Goal: Go to known website: Go to known website

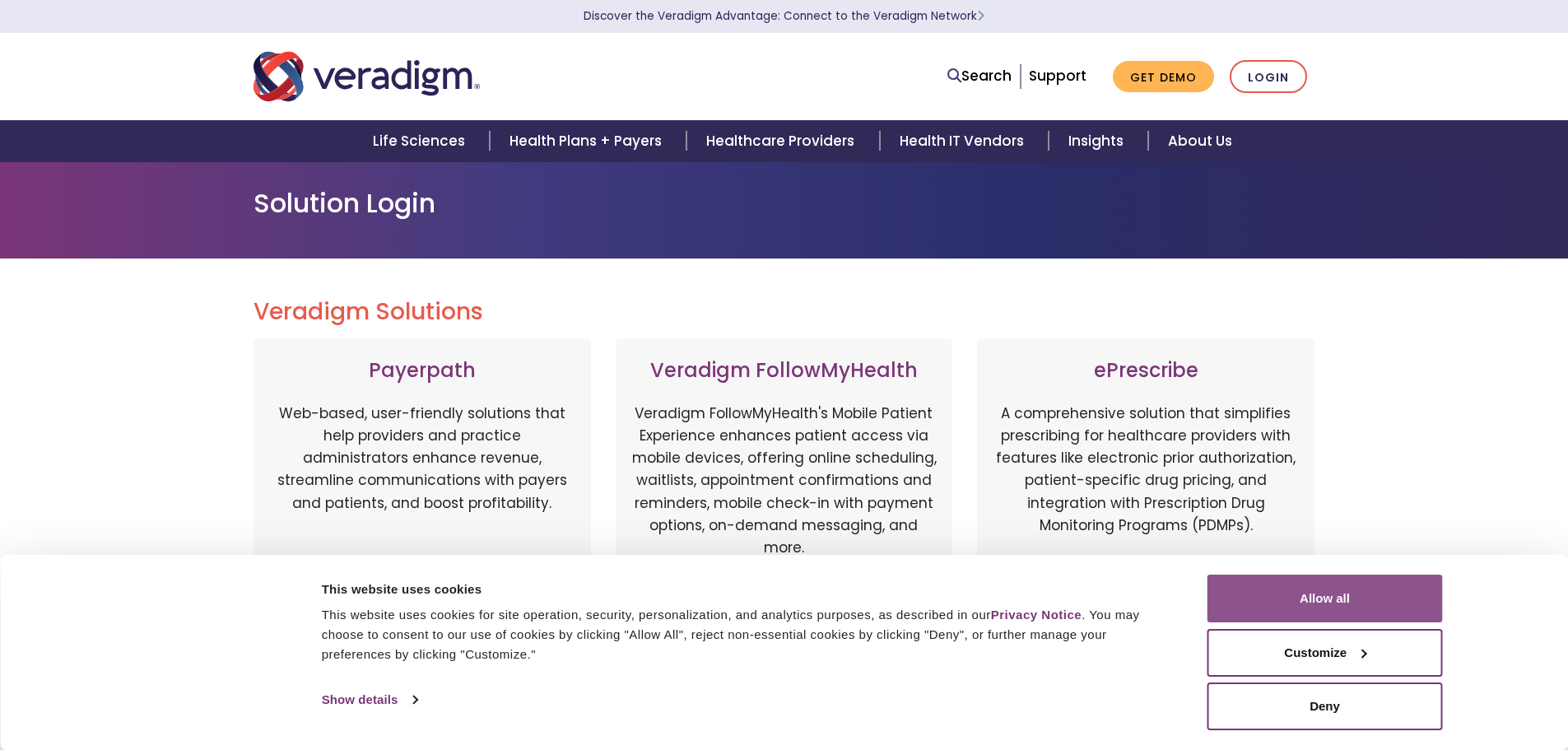
click at [1403, 594] on button "Allow all" at bounding box center [1325, 599] width 235 height 47
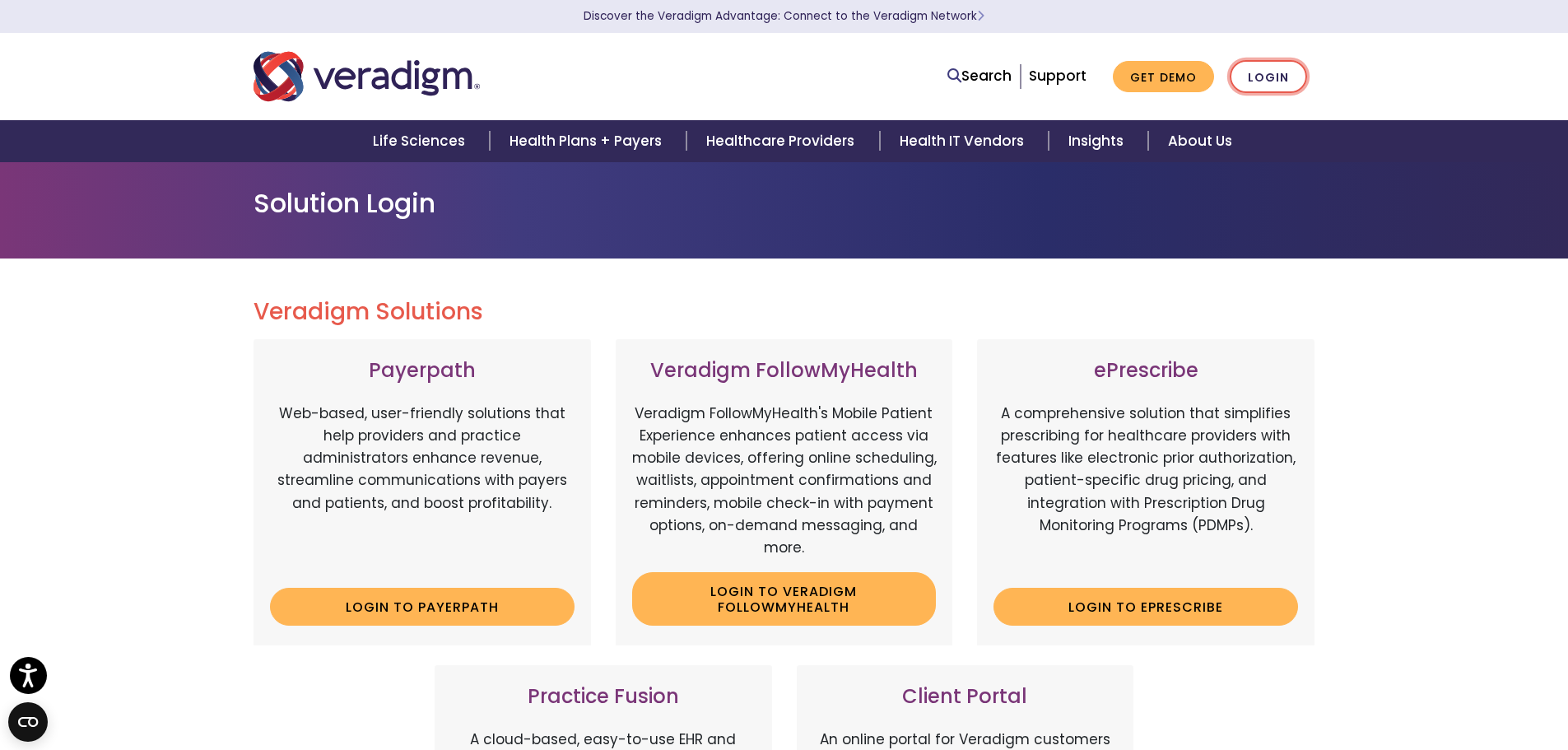
click at [1282, 78] on link "Login" at bounding box center [1268, 77] width 77 height 34
click at [1304, 72] on link "Login" at bounding box center [1268, 77] width 77 height 34
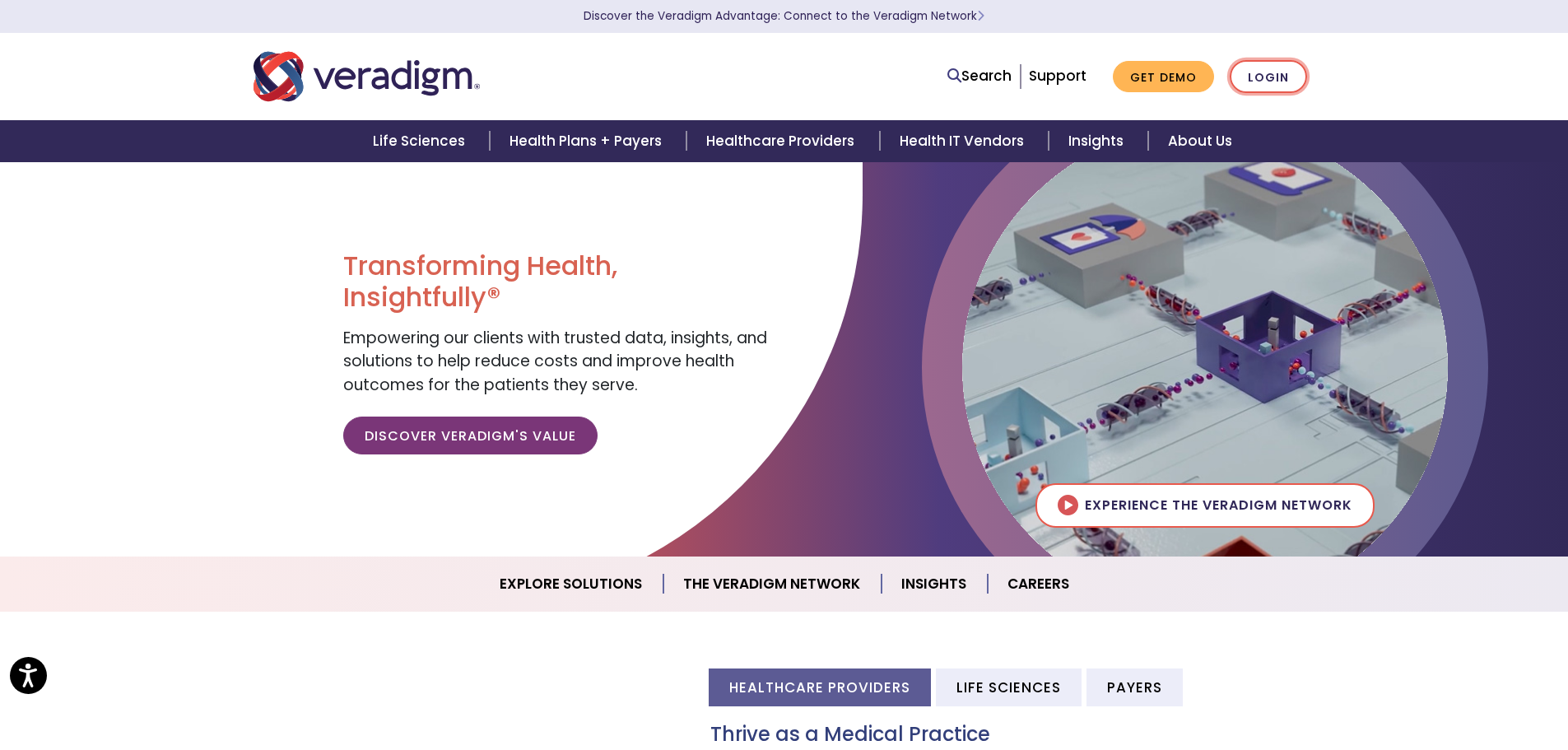
click at [1268, 68] on link "Login" at bounding box center [1268, 77] width 77 height 34
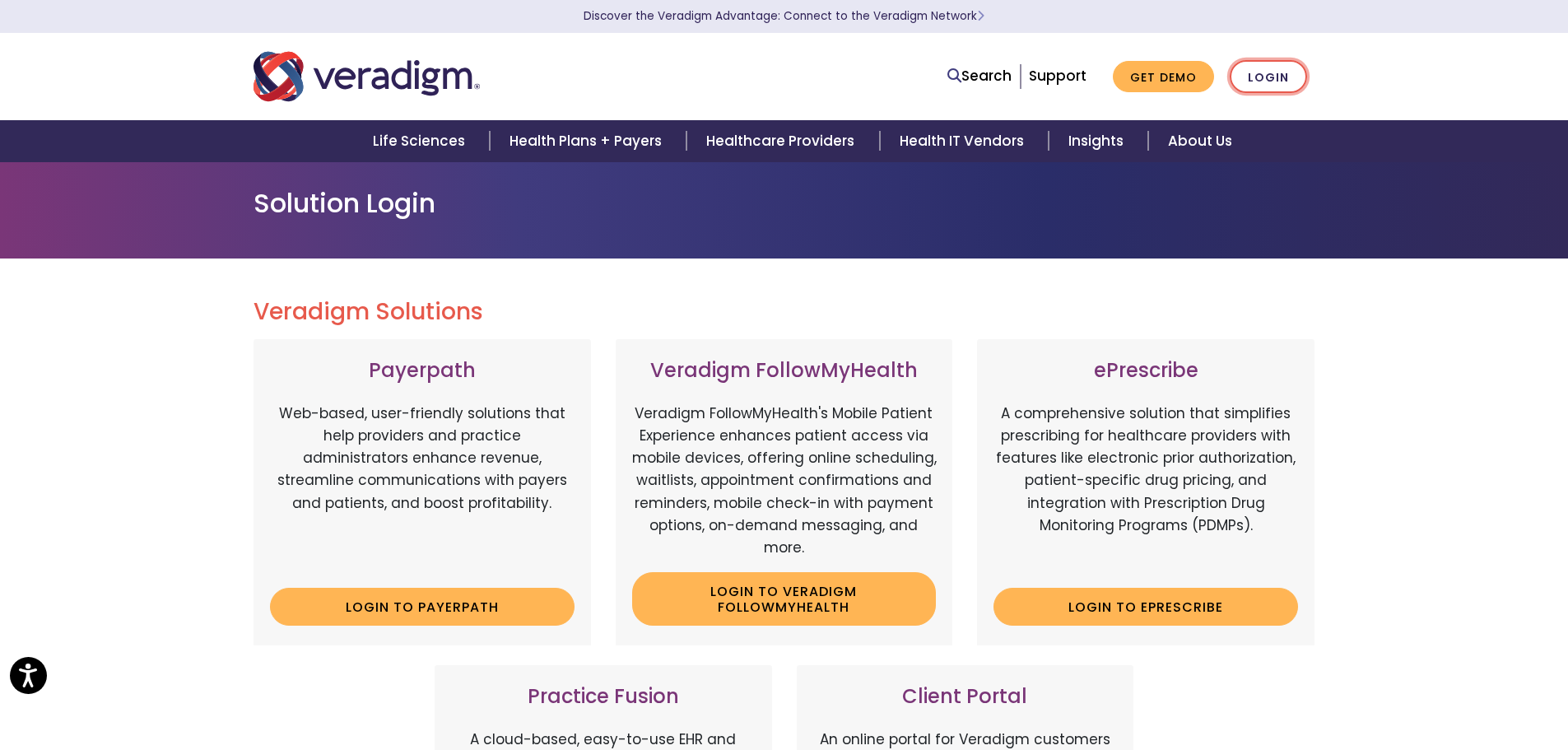
click at [1266, 78] on link "Login" at bounding box center [1268, 77] width 77 height 34
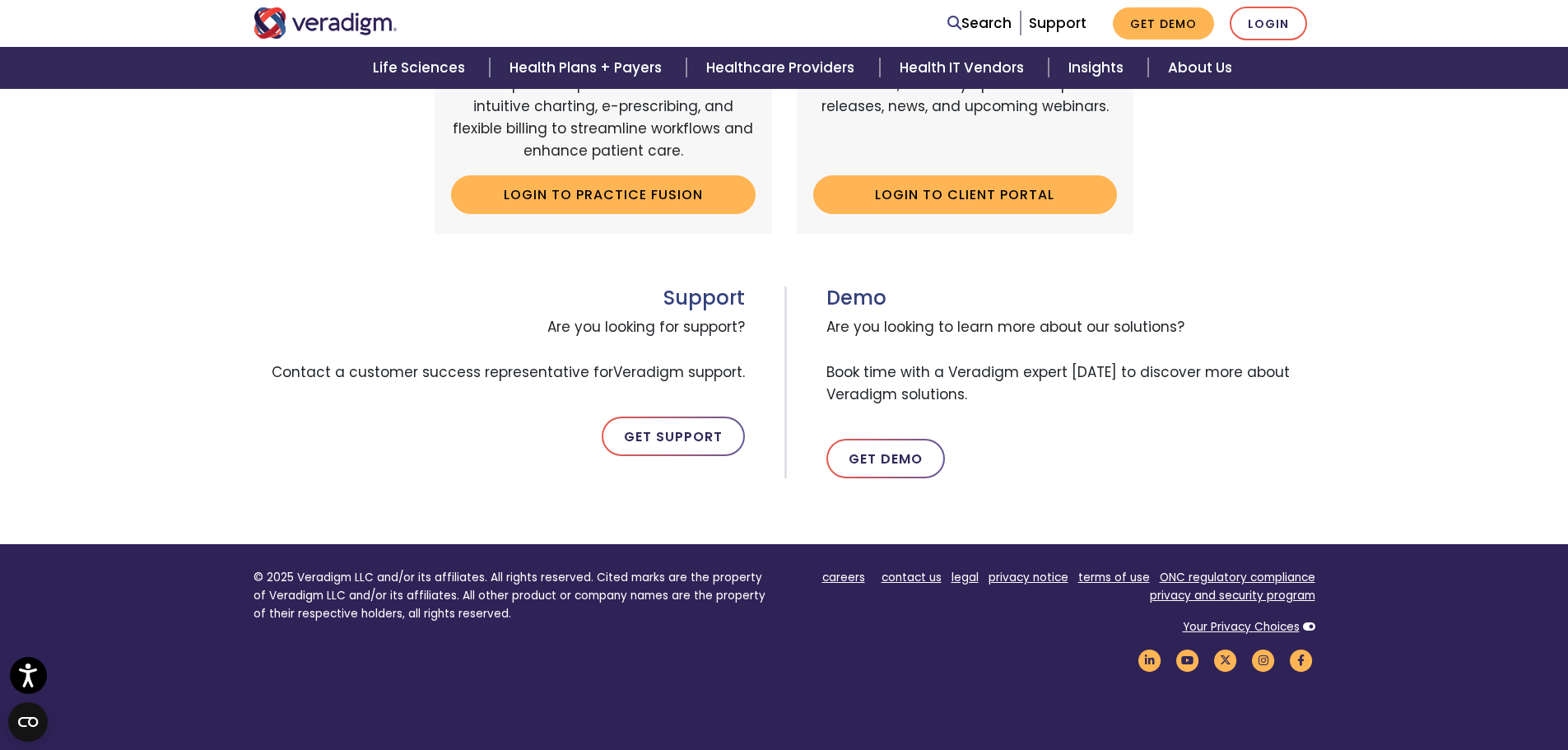
scroll to position [848, 0]
